Goal: Task Accomplishment & Management: Use online tool/utility

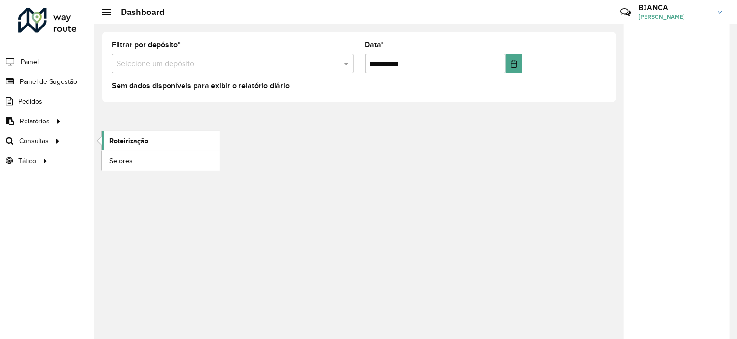
click at [118, 136] on span "Roteirização" at bounding box center [128, 141] width 39 height 10
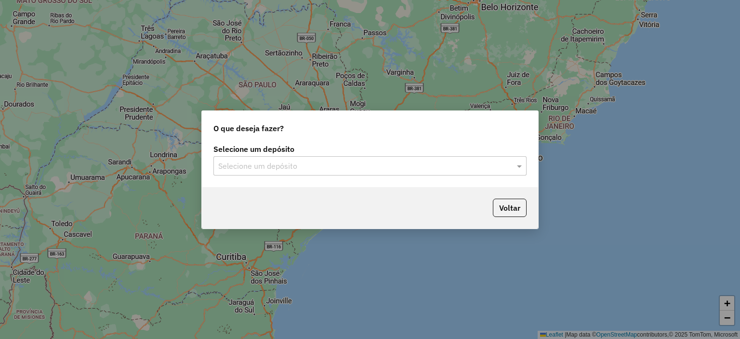
click at [301, 157] on div "Selecione um depósito" at bounding box center [370, 165] width 313 height 19
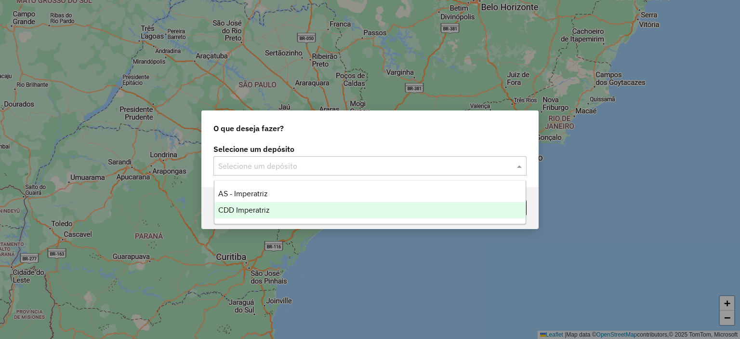
click at [251, 210] on span "CDD Imperatriz" at bounding box center [244, 210] width 52 height 8
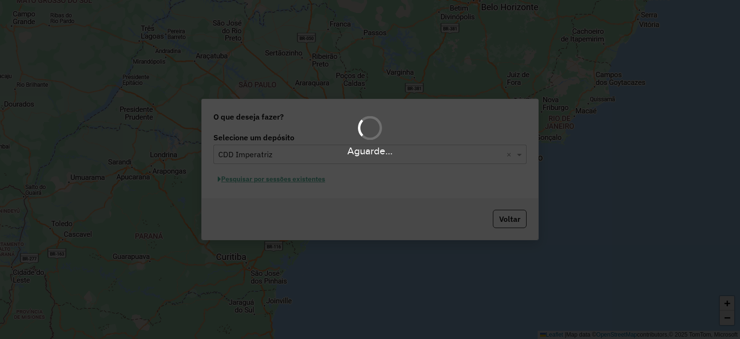
click at [260, 180] on div "Aguarde..." at bounding box center [370, 169] width 740 height 339
click at [297, 181] on div "Aguarde..." at bounding box center [370, 169] width 740 height 339
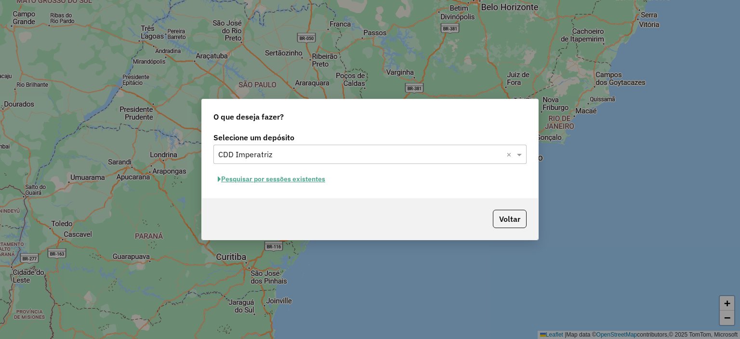
click at [275, 178] on button "Pesquisar por sessões existentes" at bounding box center [272, 179] width 116 height 15
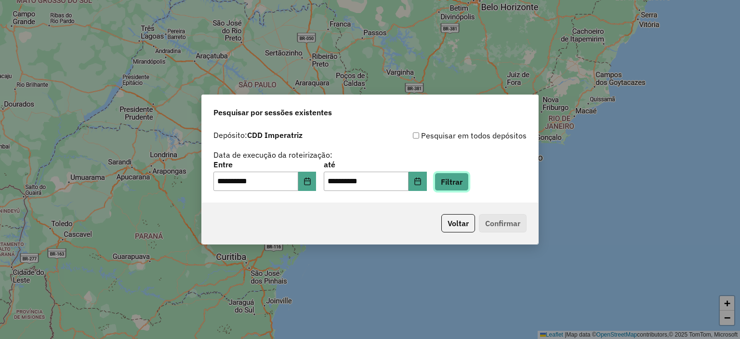
click at [467, 181] on button "Filtrar" at bounding box center [452, 182] width 34 height 18
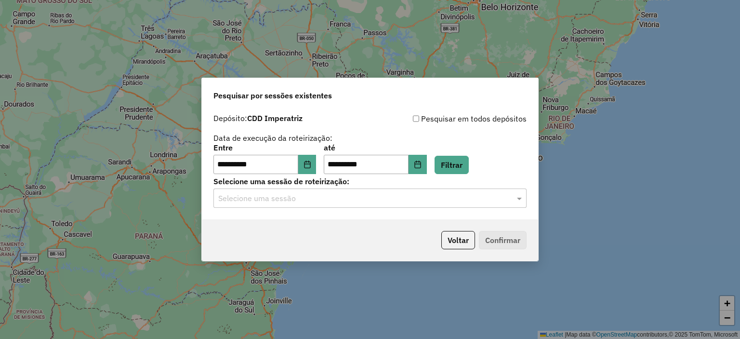
click at [311, 205] on div "Selecione uma sessão" at bounding box center [370, 197] width 313 height 19
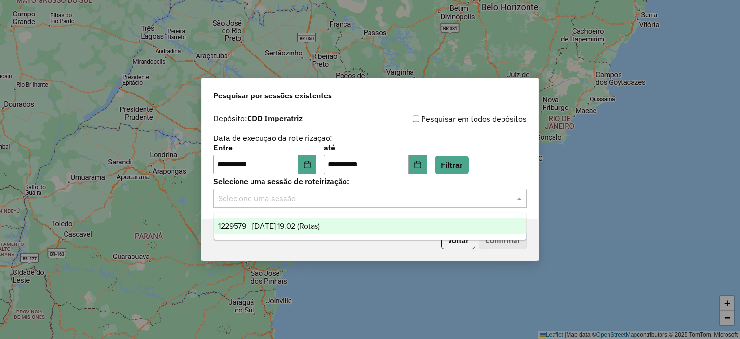
click at [274, 223] on span "1229579 - [DATE] 19:02 (Rotas)" at bounding box center [269, 226] width 102 height 8
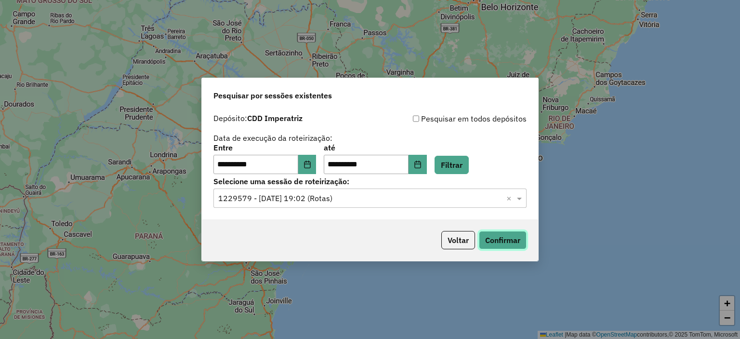
click at [481, 237] on button "Confirmar" at bounding box center [503, 240] width 48 height 18
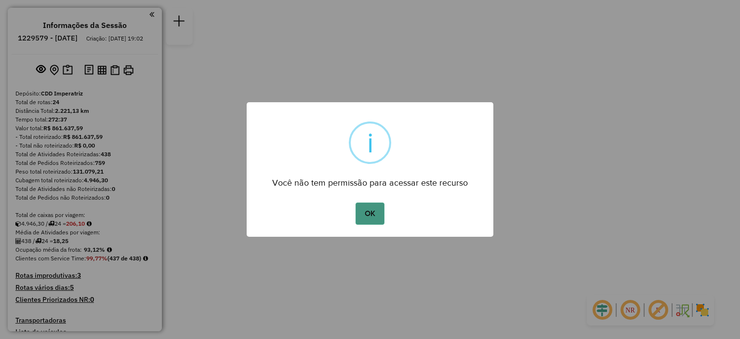
click at [366, 214] on button "OK" at bounding box center [370, 213] width 28 height 22
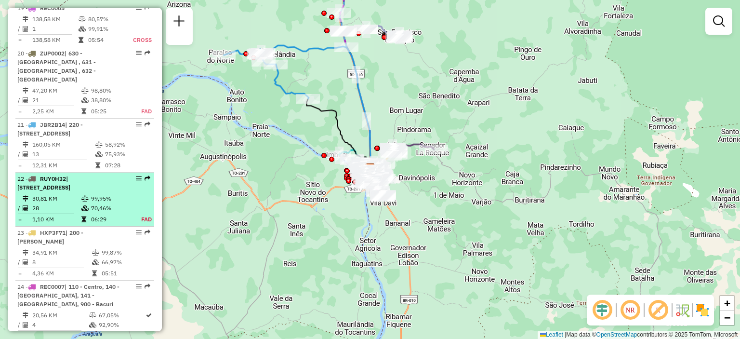
scroll to position [1160, 0]
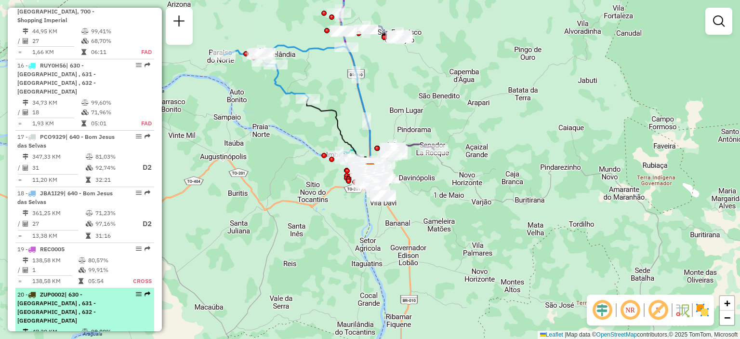
click at [96, 291] on span "| 630 - Açailândia , 631 - Açailândia , 632 - Açailândia" at bounding box center [56, 307] width 79 height 33
select select "**********"
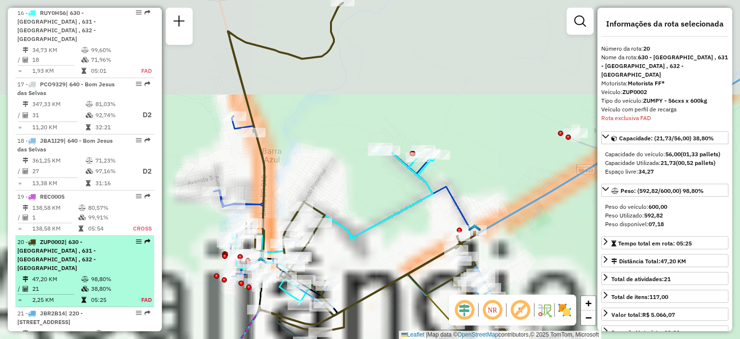
scroll to position [1401, 0]
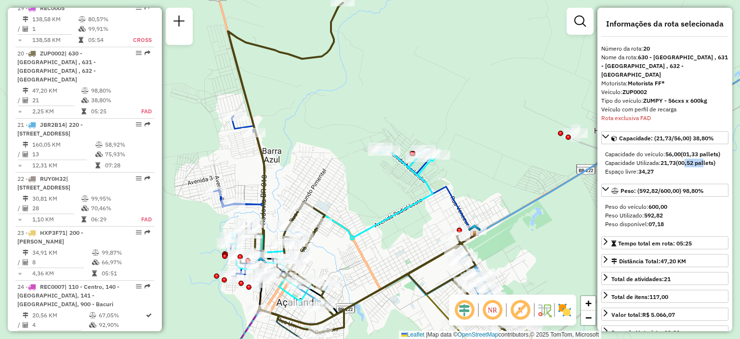
drag, startPoint x: 684, startPoint y: 163, endPoint x: 706, endPoint y: 163, distance: 21.7
click at [706, 163] on strong "(00,52 pallets)" at bounding box center [696, 162] width 40 height 7
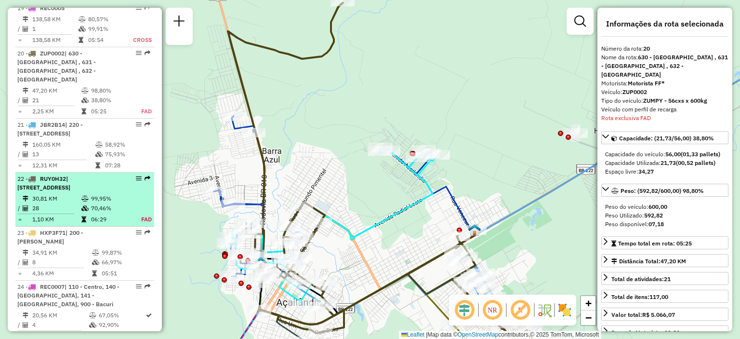
click at [98, 194] on td "99,95%" at bounding box center [111, 199] width 40 height 10
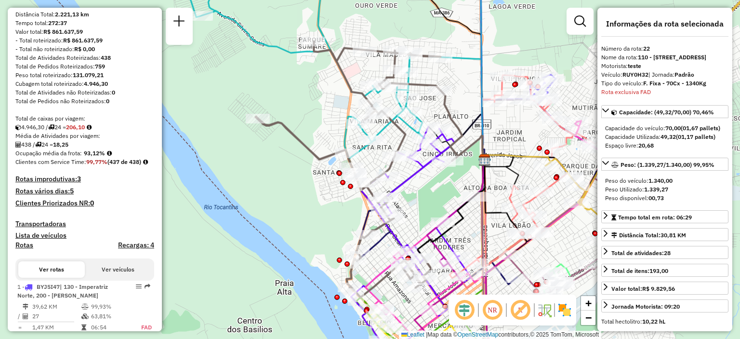
scroll to position [289, 0]
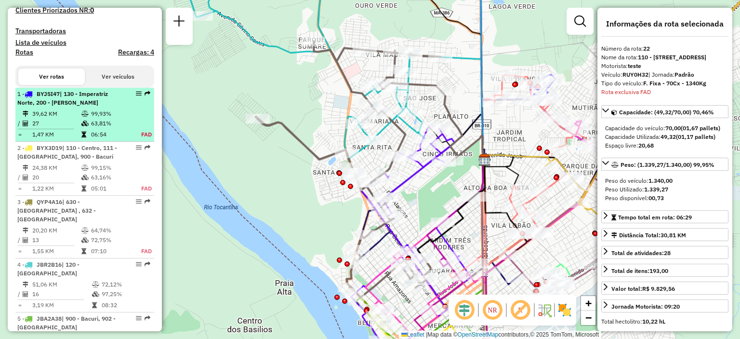
click at [107, 128] on td "63,81%" at bounding box center [111, 124] width 40 height 10
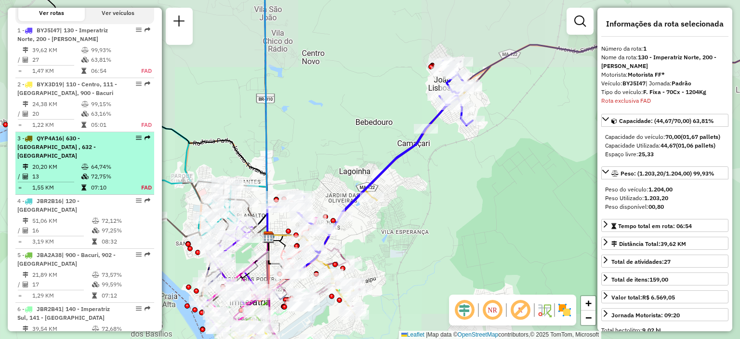
scroll to position [387, 0]
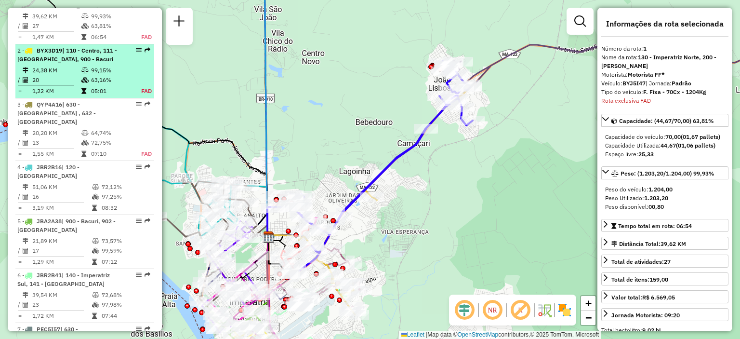
click at [110, 85] on td "63,16%" at bounding box center [111, 80] width 40 height 10
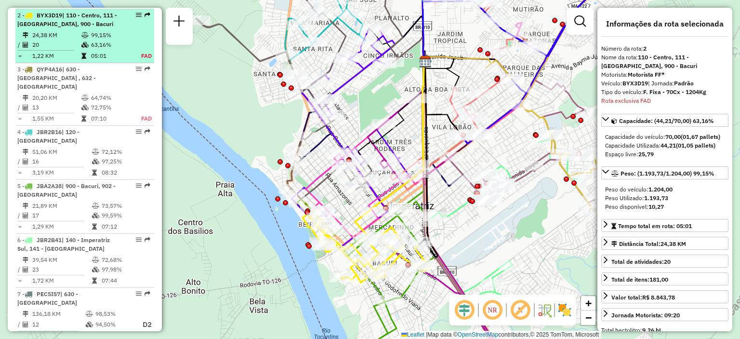
scroll to position [440, 0]
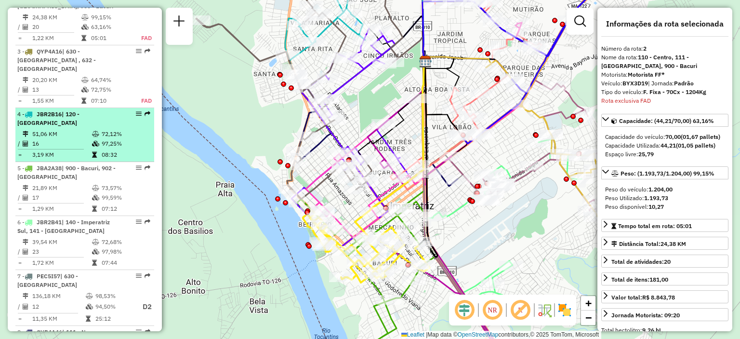
click at [99, 127] on div "4 - JBR2B16 | 120 - Jardim Sumaré" at bounding box center [68, 118] width 102 height 17
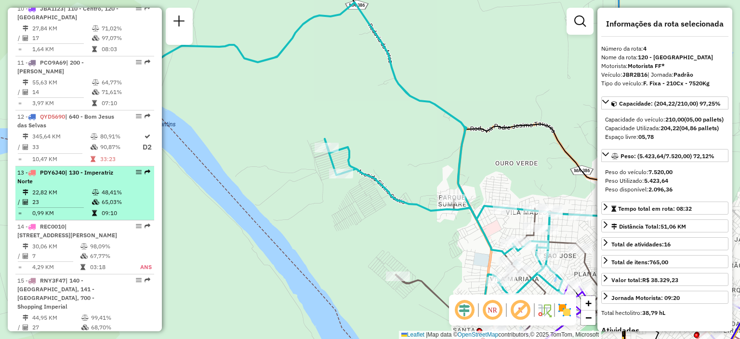
scroll to position [970, 0]
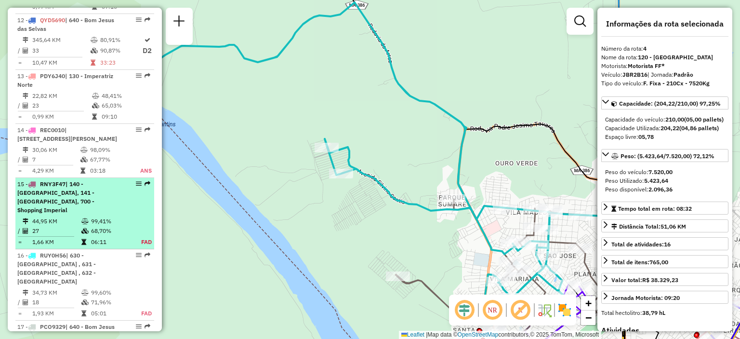
click at [105, 217] on td "99,41%" at bounding box center [111, 221] width 40 height 10
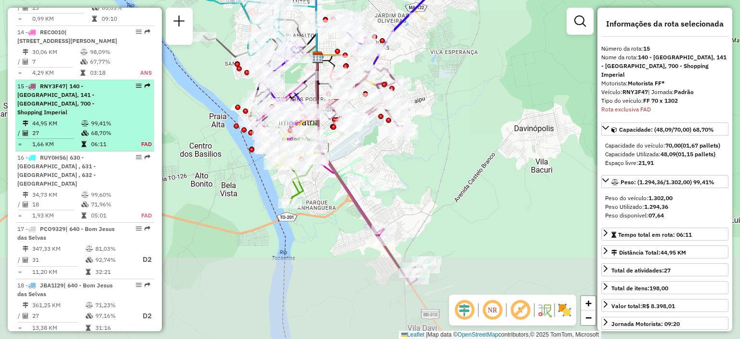
scroll to position [1147, 0]
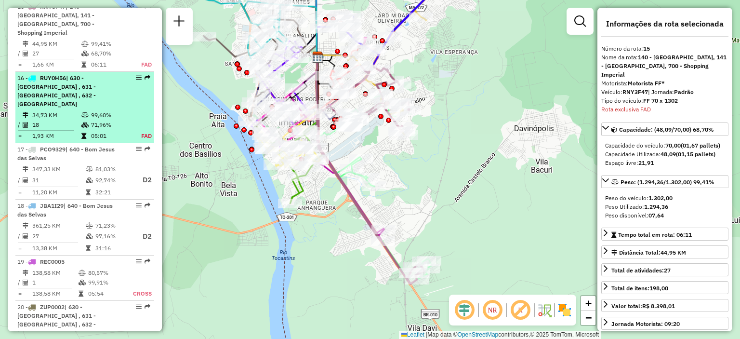
click at [113, 120] on td "71,96%" at bounding box center [111, 125] width 40 height 10
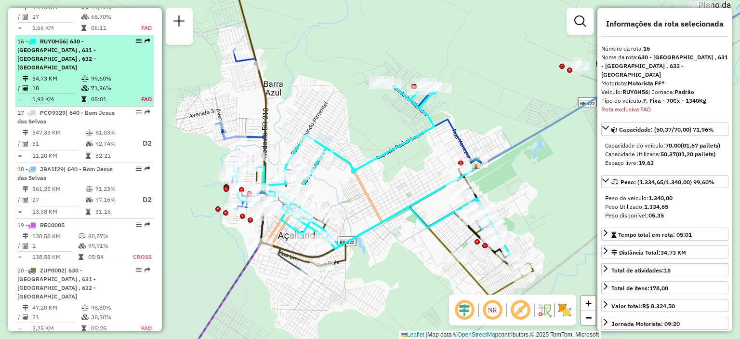
scroll to position [1210, 0]
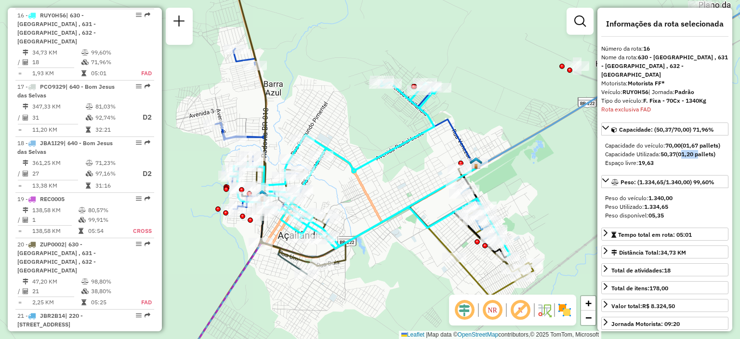
drag, startPoint x: 683, startPoint y: 153, endPoint x: 699, endPoint y: 154, distance: 15.9
click at [699, 154] on strong "(01,20 pallets)" at bounding box center [696, 153] width 40 height 7
click at [675, 154] on strong "50,37" at bounding box center [668, 153] width 15 height 7
drag, startPoint x: 664, startPoint y: 153, endPoint x: 670, endPoint y: 154, distance: 5.3
click at [670, 154] on strong "50,37" at bounding box center [668, 153] width 15 height 7
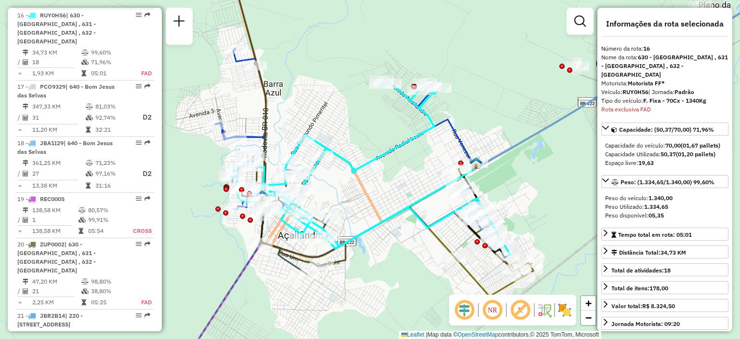
click at [692, 154] on strong "(01,20 pallets)" at bounding box center [696, 153] width 40 height 7
drag, startPoint x: 683, startPoint y: 152, endPoint x: 694, endPoint y: 154, distance: 11.3
click at [694, 154] on strong "(01,20 pallets)" at bounding box center [696, 153] width 40 height 7
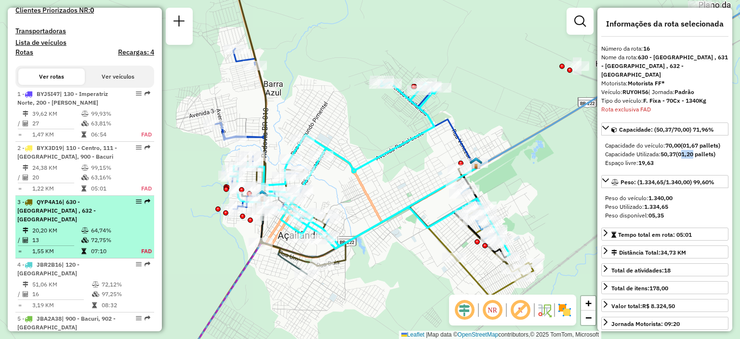
scroll to position [337, 0]
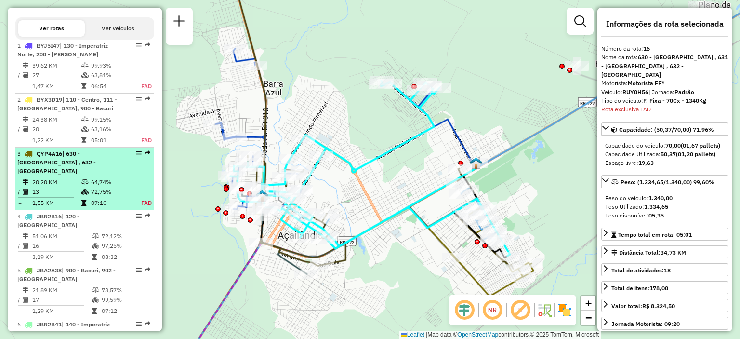
click at [93, 187] on td "64,74%" at bounding box center [111, 182] width 40 height 10
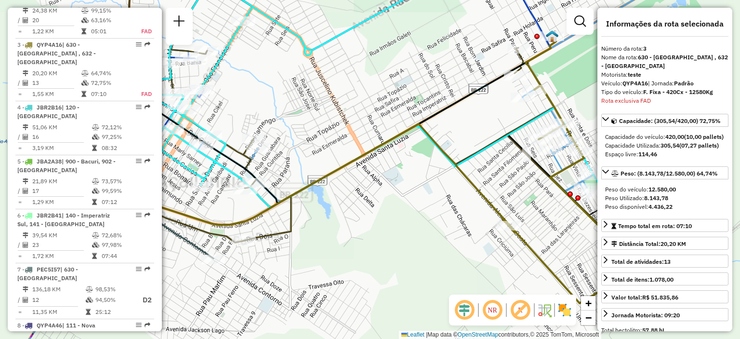
scroll to position [494, 0]
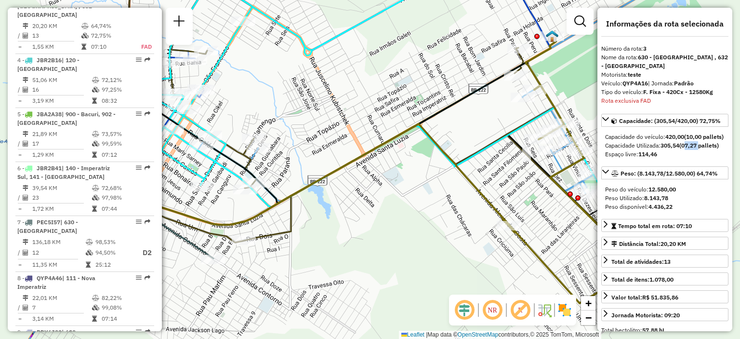
drag, startPoint x: 685, startPoint y: 155, endPoint x: 702, endPoint y: 155, distance: 17.4
click at [702, 150] on div "Capacidade Utilizada: 305,54 (07,27 pallets)" at bounding box center [665, 145] width 120 height 9
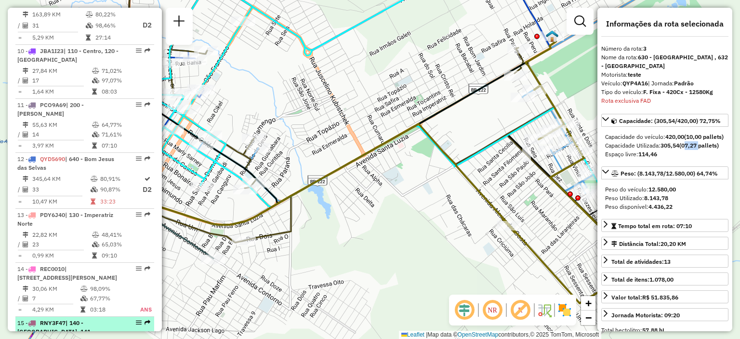
scroll to position [976, 0]
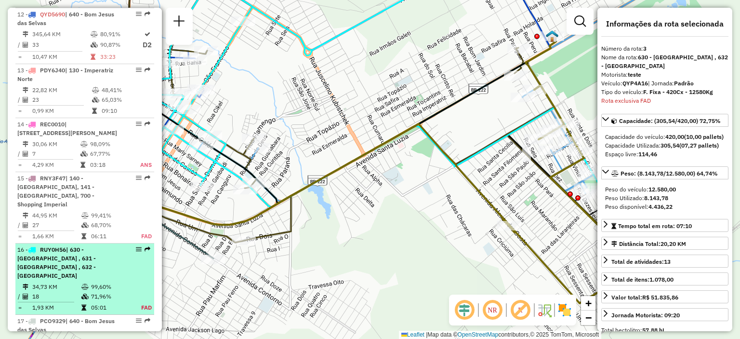
click at [101, 282] on td "99,60%" at bounding box center [111, 287] width 40 height 10
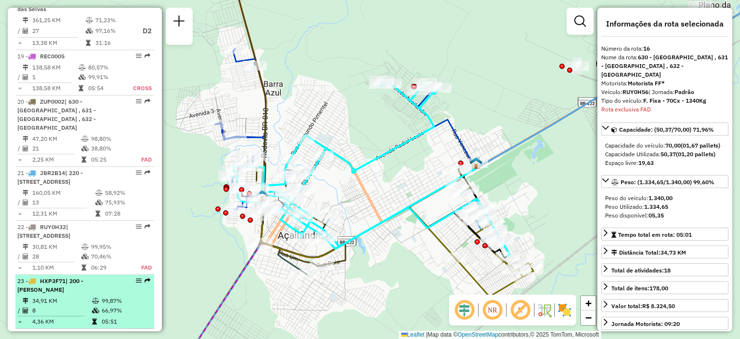
scroll to position [1256, 0]
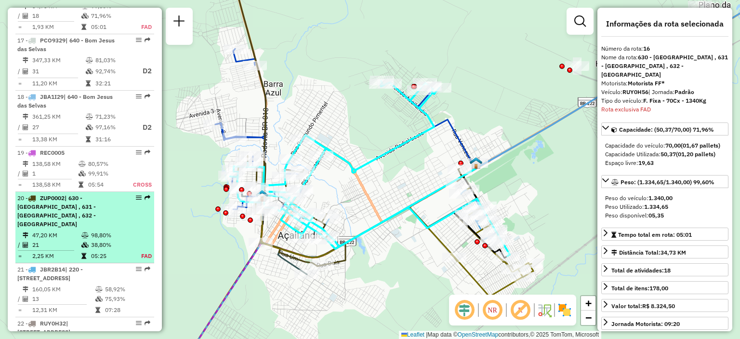
click at [96, 194] on span "| 630 - Açailândia , 631 - Açailândia , 632 - Açailândia" at bounding box center [56, 210] width 79 height 33
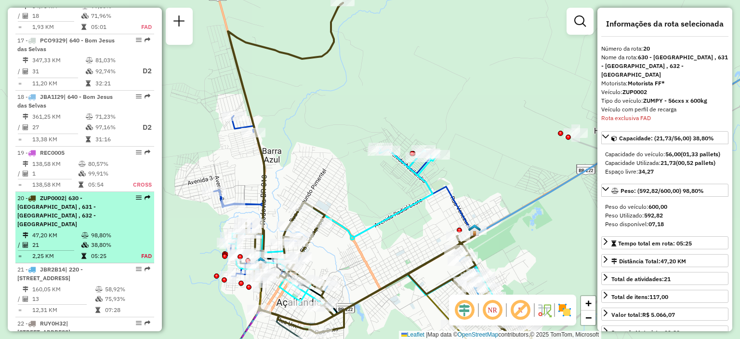
click at [96, 194] on span "| 630 - Açailândia , 631 - Açailândia , 632 - Açailândia" at bounding box center [56, 210] width 79 height 33
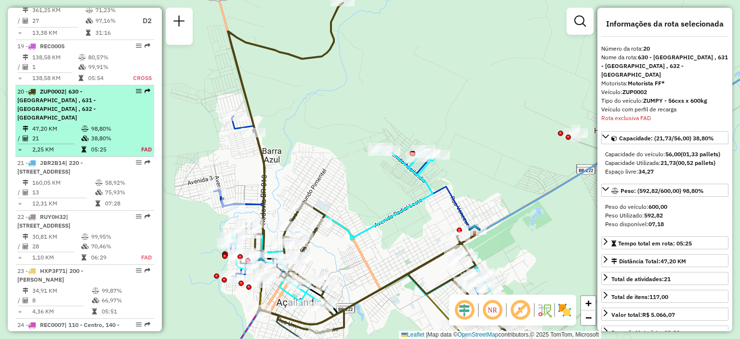
scroll to position [1401, 0]
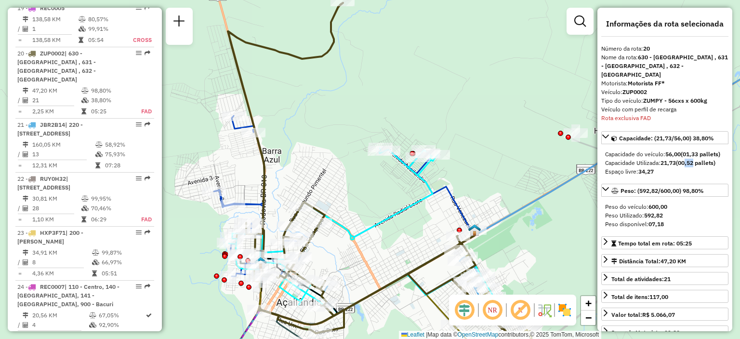
drag, startPoint x: 686, startPoint y: 161, endPoint x: 696, endPoint y: 161, distance: 9.6
click at [696, 161] on strong "(00,52 pallets)" at bounding box center [696, 162] width 40 height 7
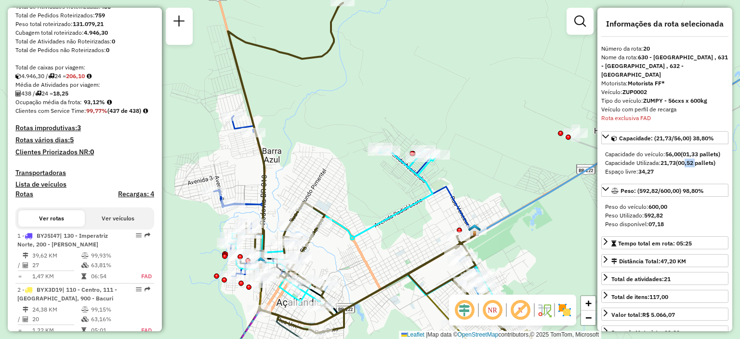
scroll to position [99, 0]
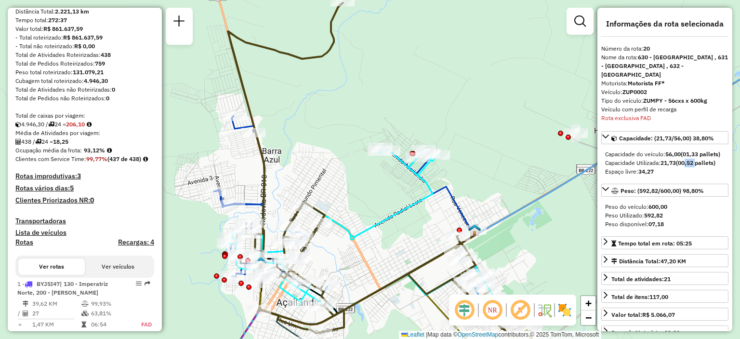
click at [696, 165] on strong "(00,52 pallets)" at bounding box center [696, 162] width 40 height 7
drag, startPoint x: 683, startPoint y: 162, endPoint x: 713, endPoint y: 161, distance: 30.9
click at [713, 161] on strong "(00,52 pallets)" at bounding box center [696, 162] width 40 height 7
